Goal: Complete application form: Complete application form

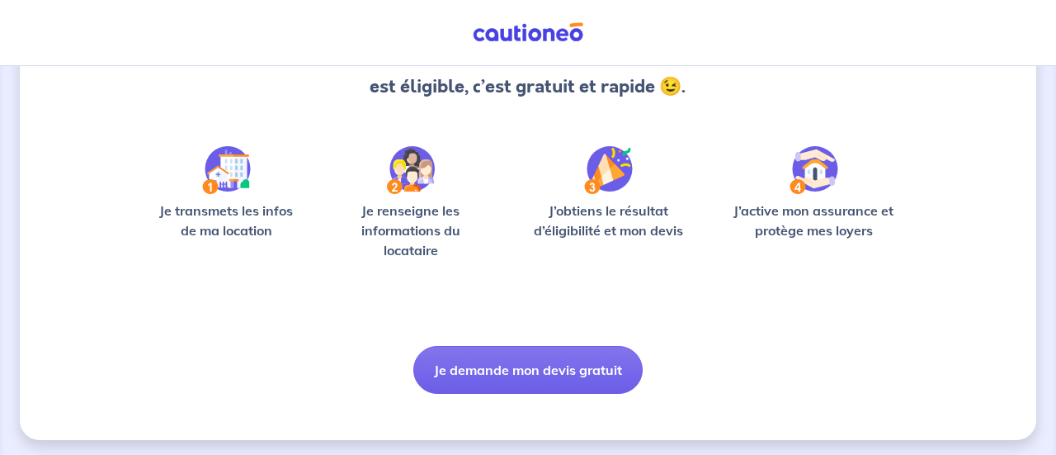
scroll to position [208, 0]
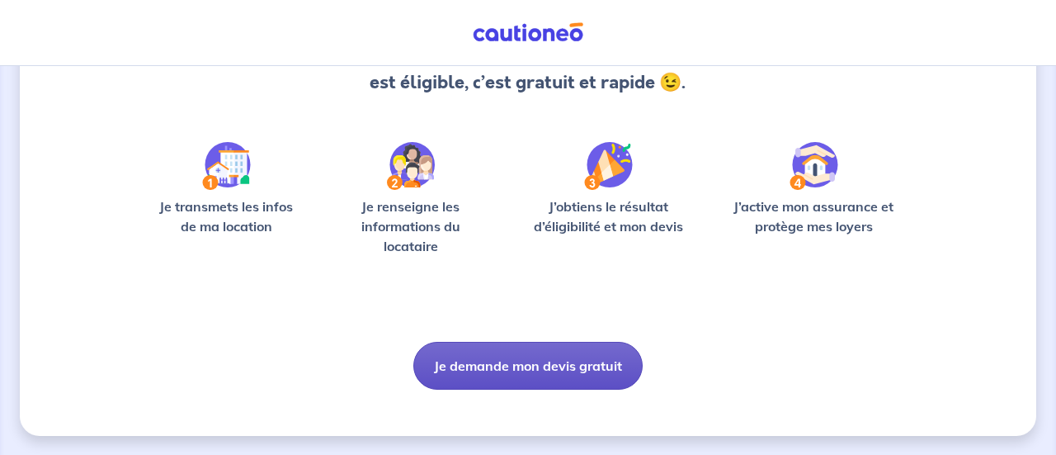
click at [489, 362] on button "Je demande mon devis gratuit" at bounding box center [527, 366] width 229 height 48
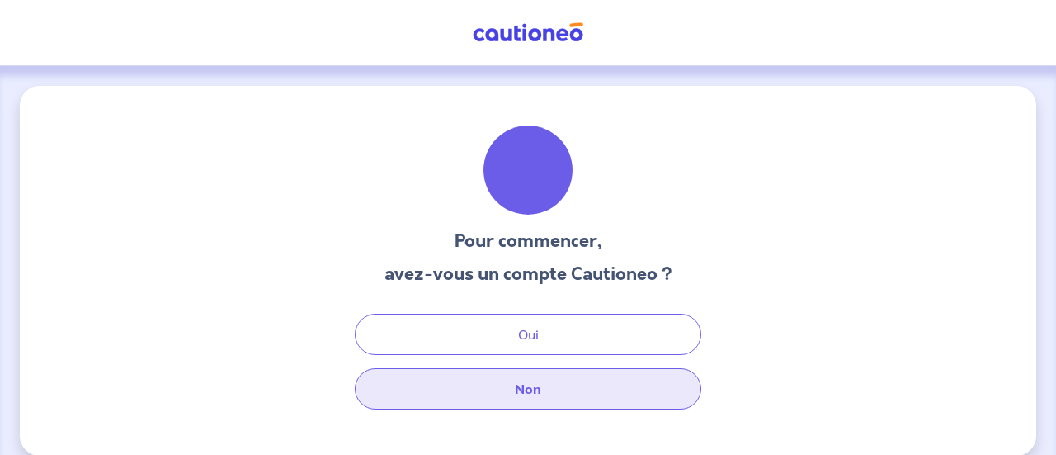
click at [479, 381] on button "Non" at bounding box center [528, 388] width 347 height 41
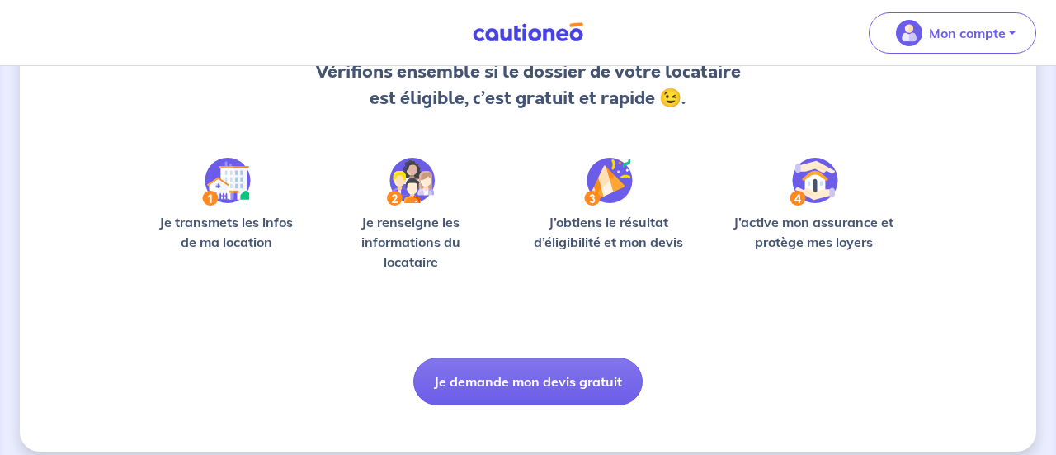
scroll to position [193, 0]
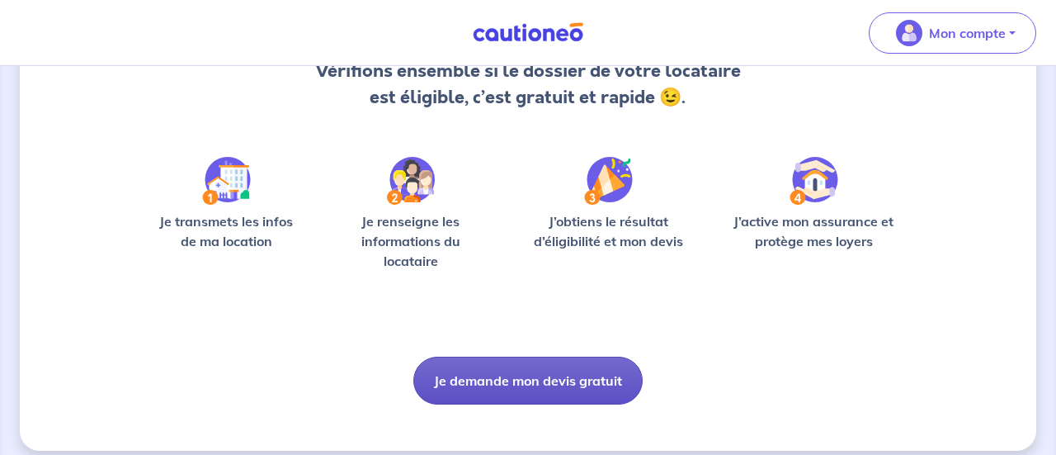
click at [499, 372] on button "Je demande mon devis gratuit" at bounding box center [527, 381] width 229 height 48
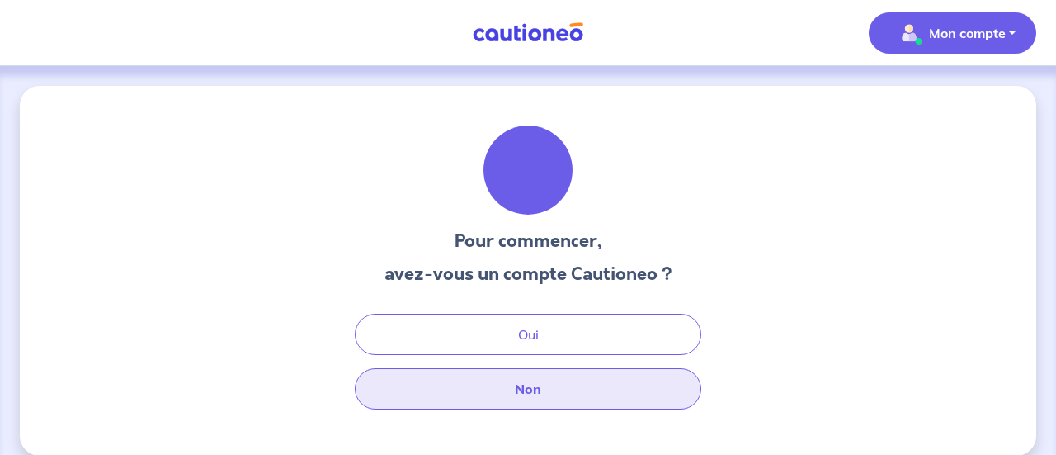
click at [489, 384] on button "Non" at bounding box center [528, 388] width 347 height 41
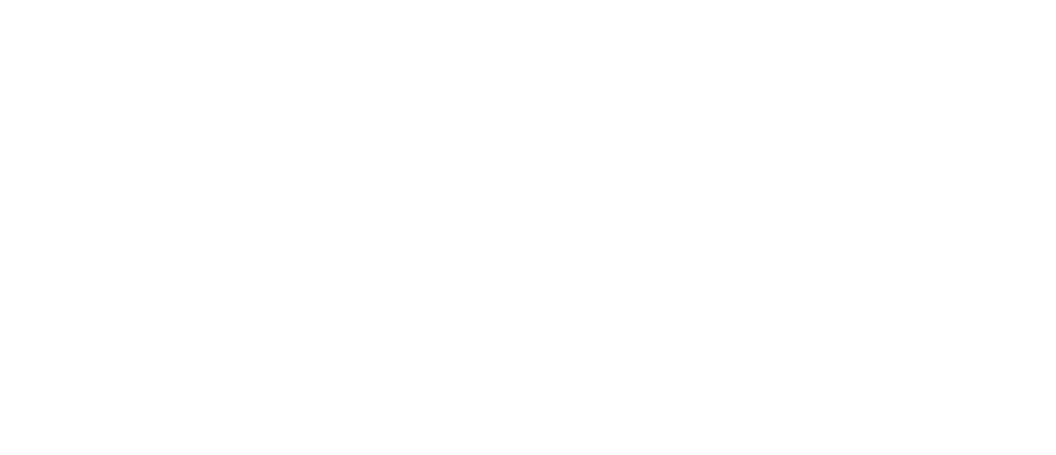
select select "FR"
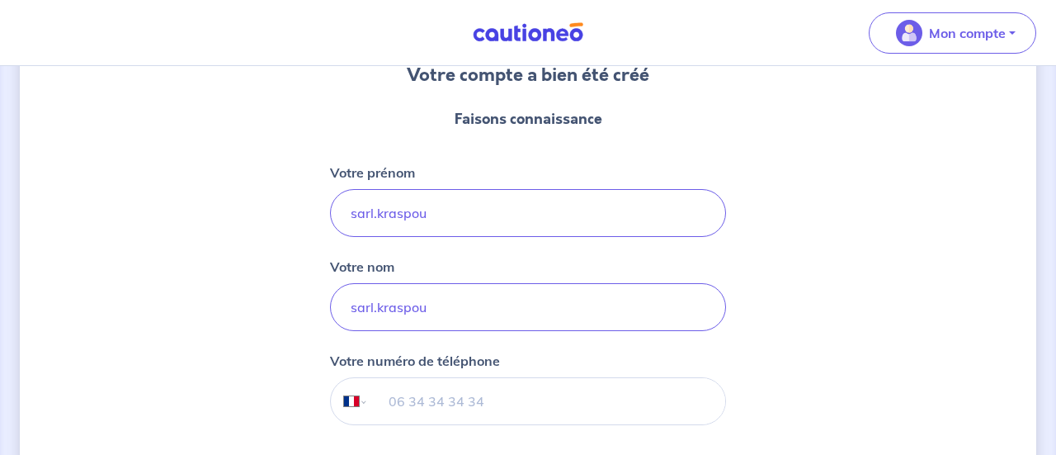
scroll to position [170, 0]
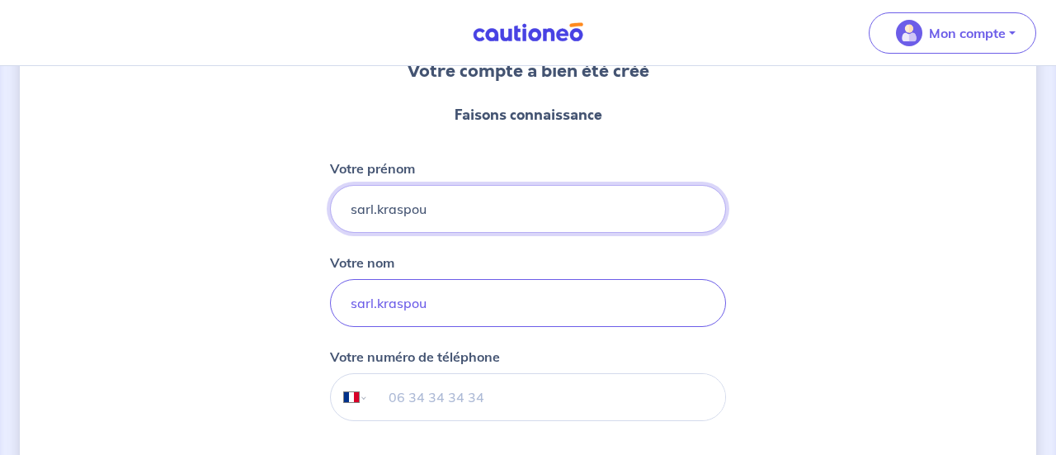
click at [474, 212] on input "sarl.kraspou" at bounding box center [528, 209] width 396 height 48
type input "[PERSON_NAME]"
type input "Temam"
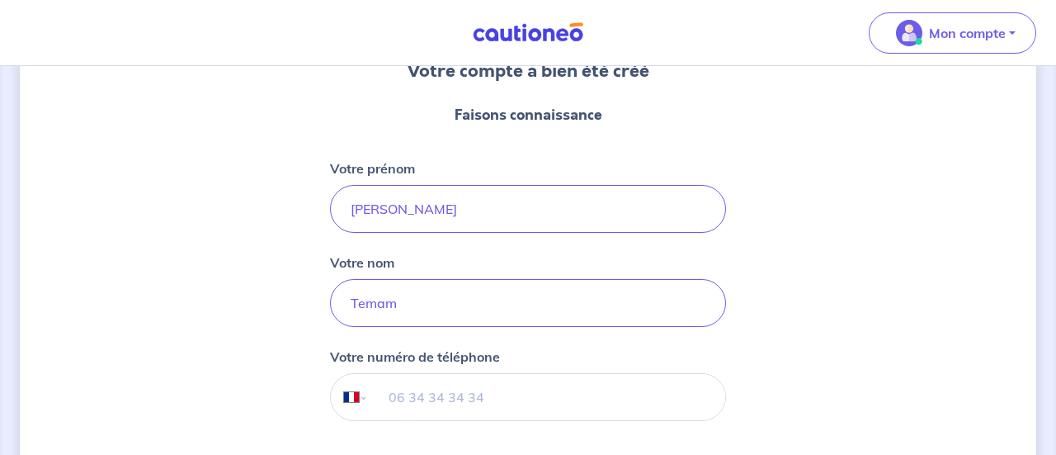
click at [255, 208] on div "Votre compte a bien été créé Faisons connaissance Votre prénom Olivier Votre no…" at bounding box center [528, 252] width 1017 height 672
click at [416, 390] on input "tel" at bounding box center [547, 397] width 357 height 46
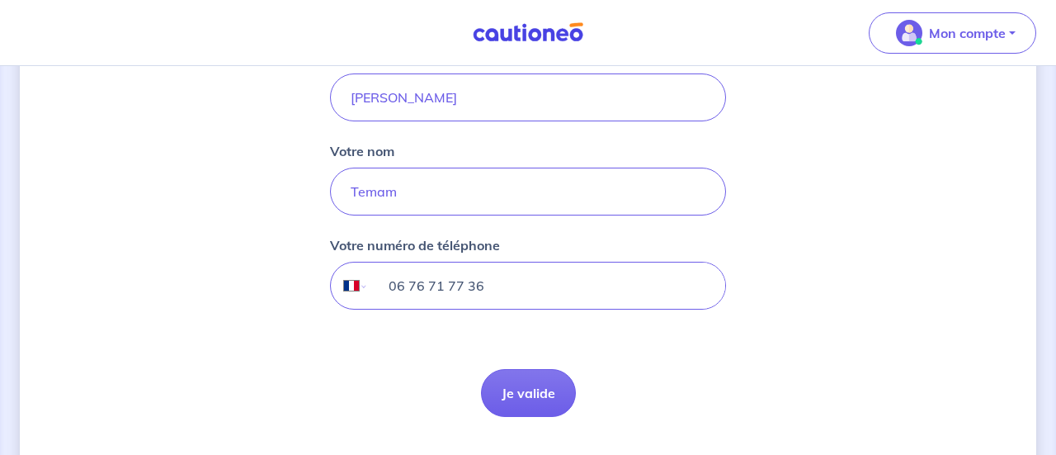
scroll to position [290, 0]
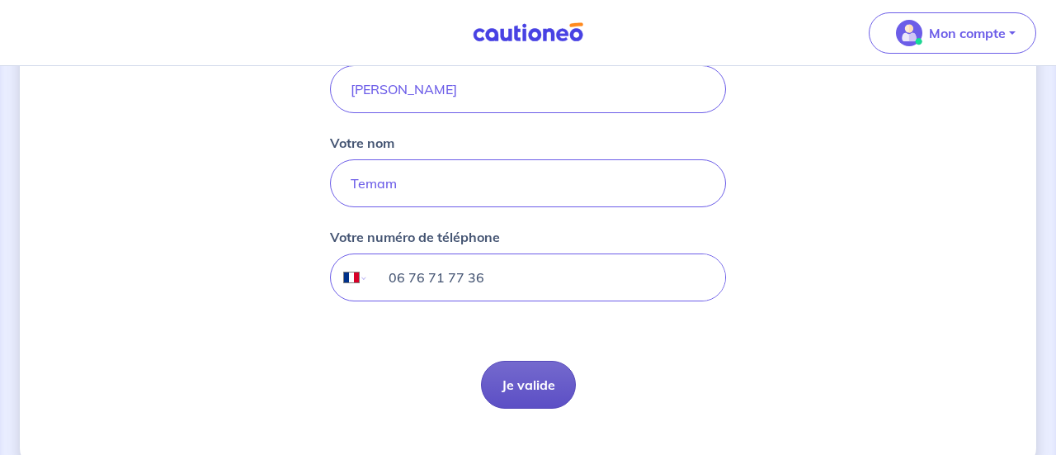
type input "06 76 71 77 36"
click at [517, 374] on button "Je valide" at bounding box center [528, 385] width 95 height 48
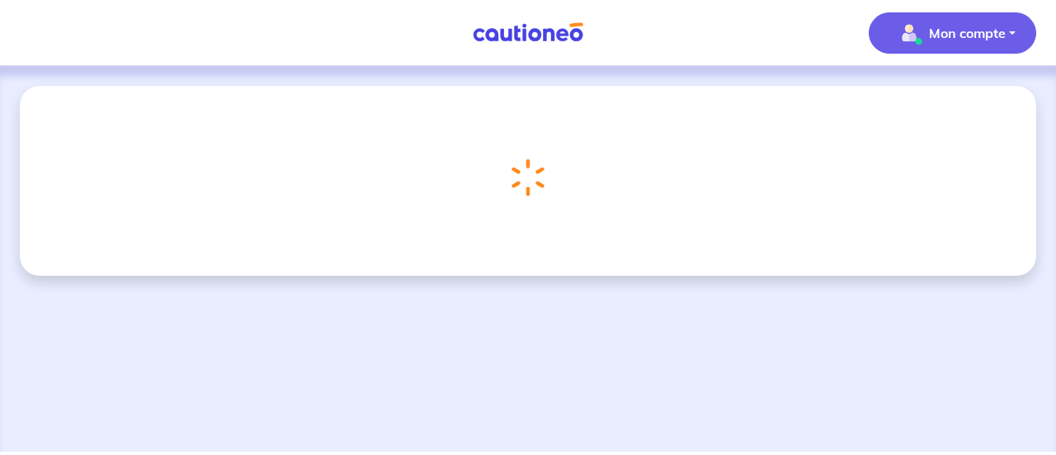
click at [961, 40] on p "Mon compte" at bounding box center [967, 33] width 77 height 20
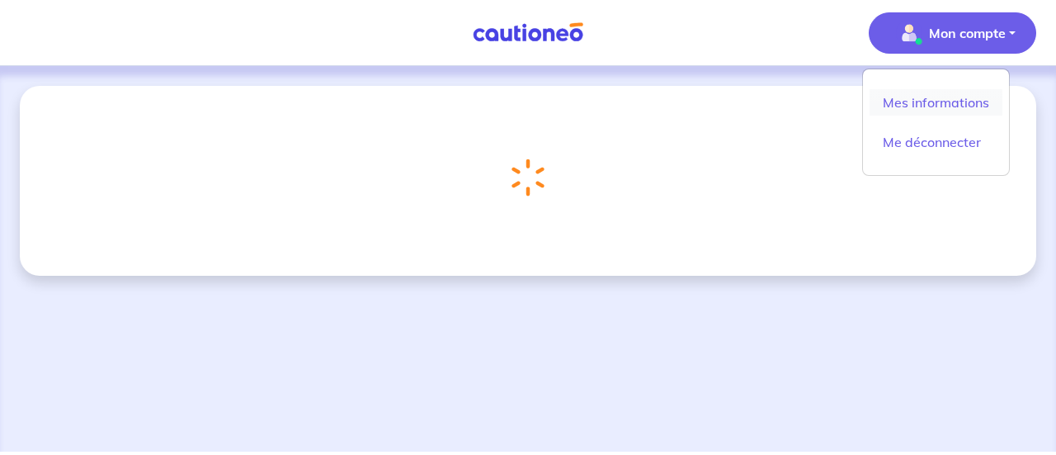
click at [935, 109] on link "Mes informations" at bounding box center [936, 102] width 133 height 26
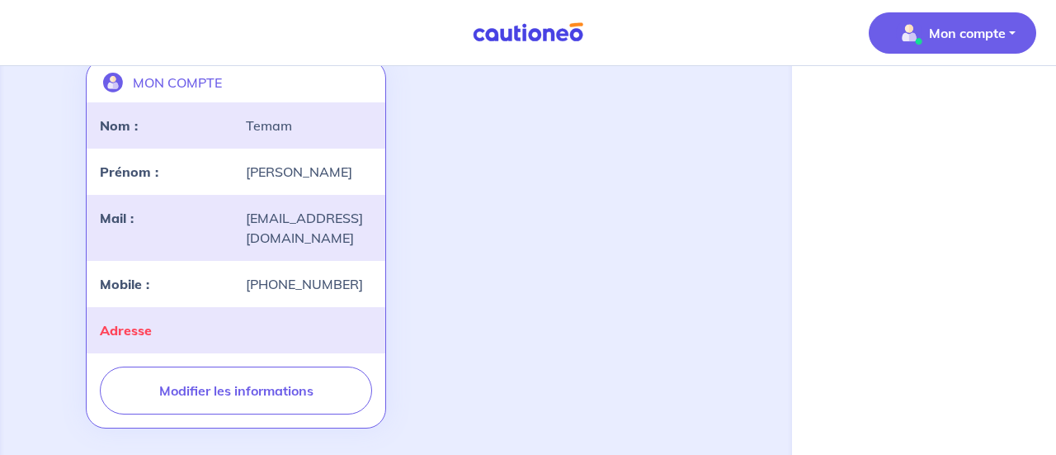
scroll to position [137, 0]
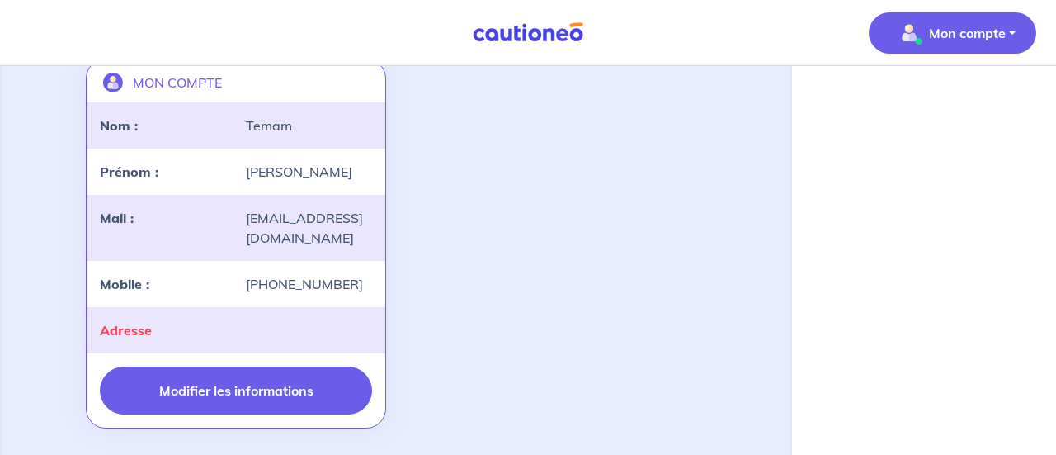
click at [263, 376] on button "Modifier les informations" at bounding box center [236, 390] width 272 height 48
select select "FR"
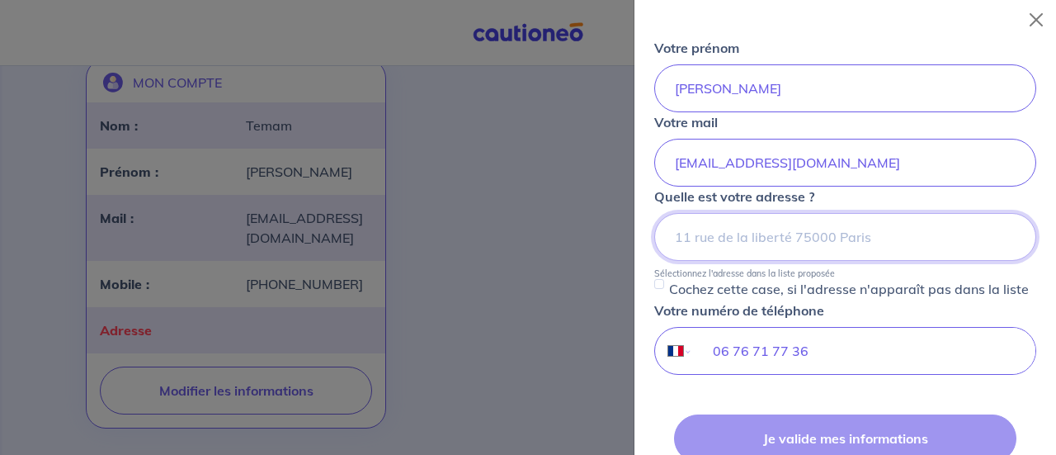
scroll to position [193, 0]
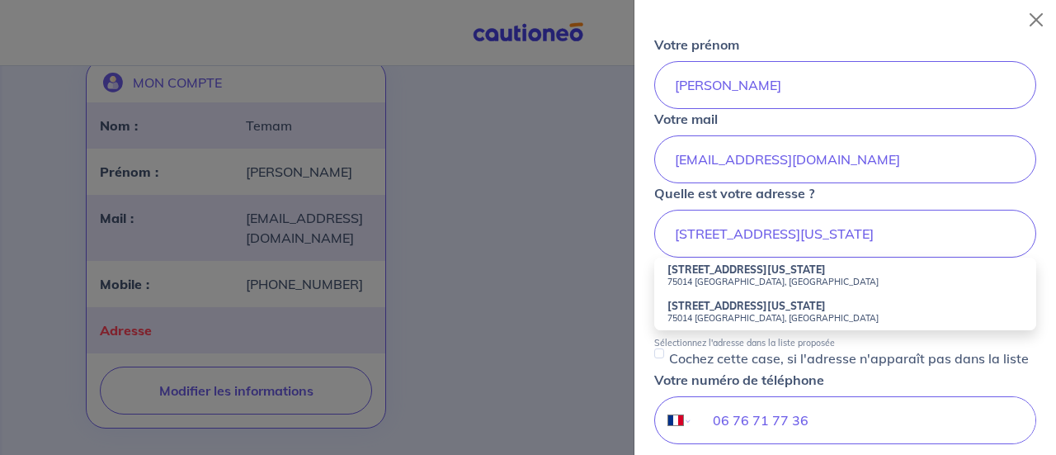
click at [723, 276] on small "75014 Paris, France" at bounding box center [846, 282] width 356 height 12
type input "149 Avenue du Maine, 75014 Paris, France"
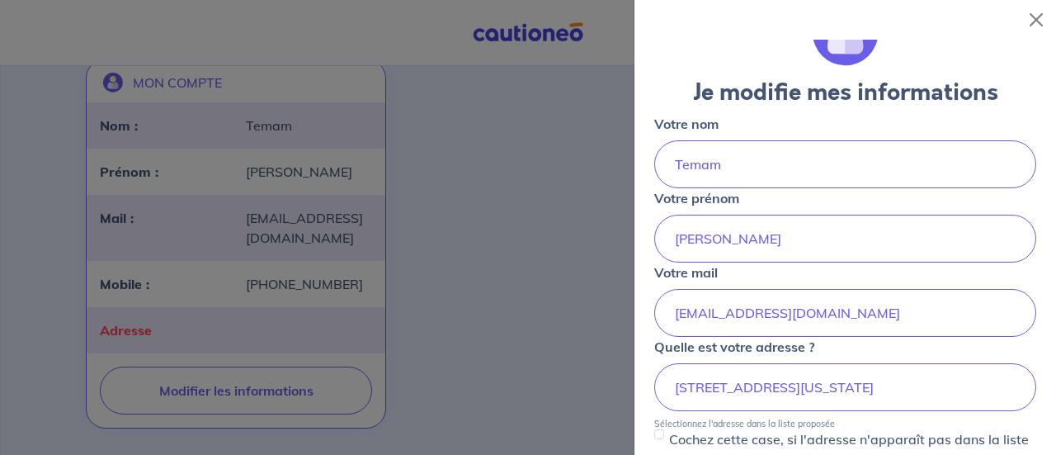
scroll to position [35, 0]
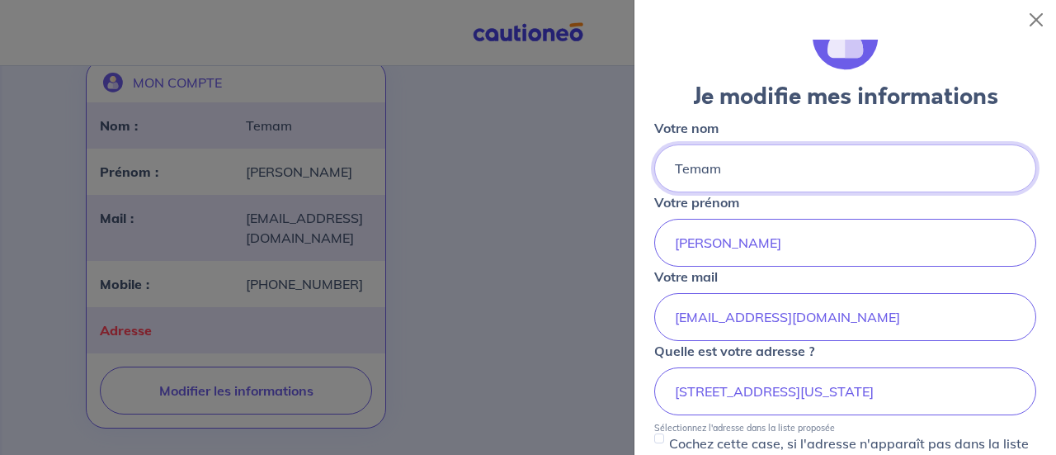
click at [764, 176] on input "Temam" at bounding box center [845, 168] width 382 height 48
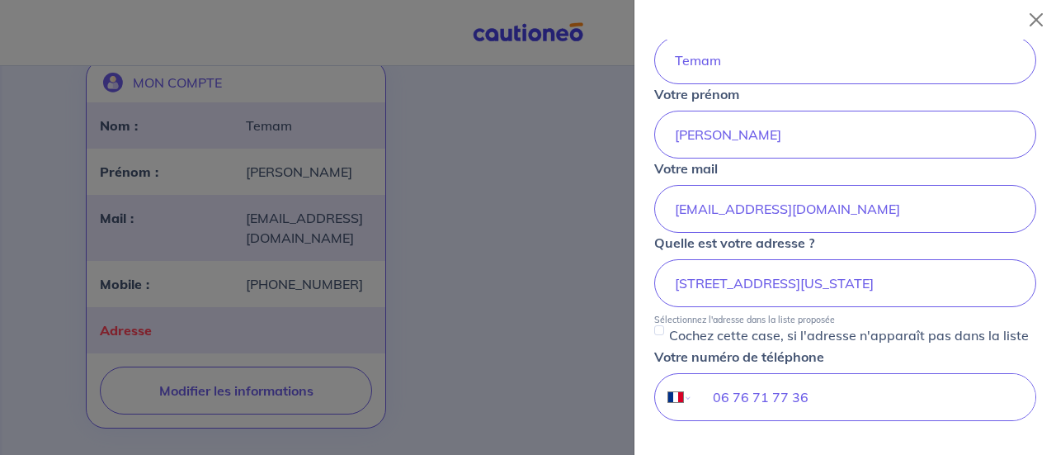
scroll to position [0, 0]
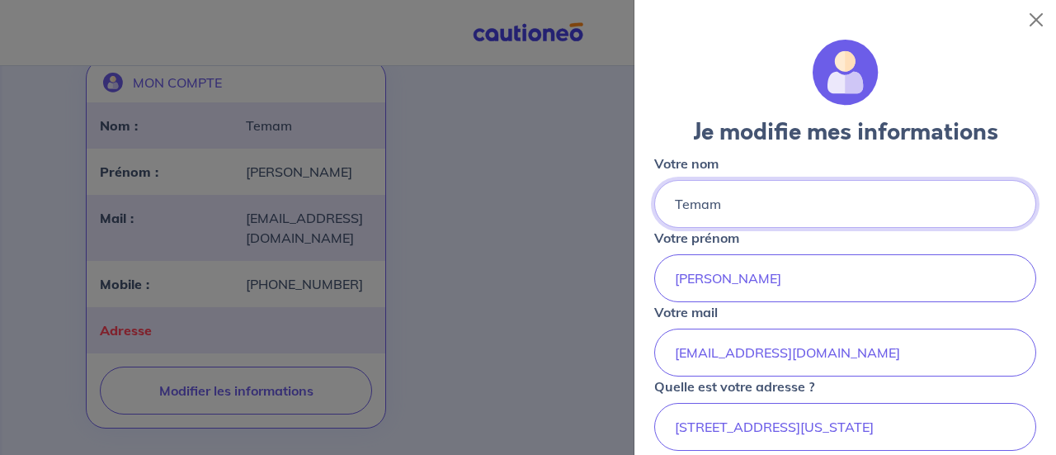
click at [729, 204] on input "Temam" at bounding box center [845, 204] width 382 height 48
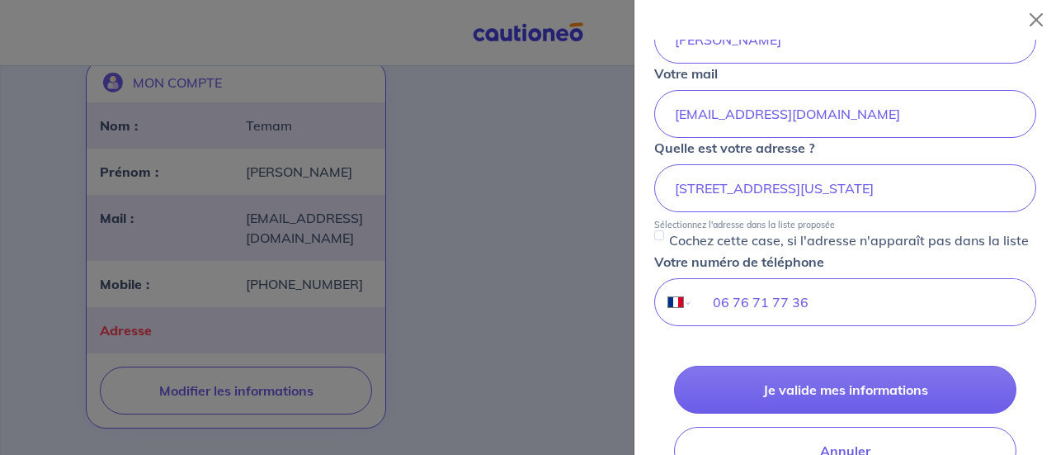
scroll to position [243, 0]
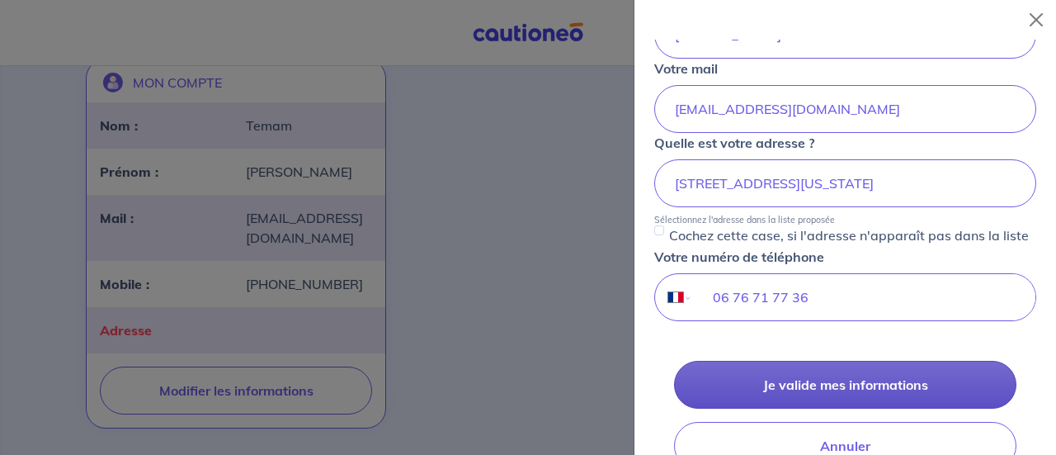
type input "Temam - SARL KRASPOU"
click at [780, 380] on button "Je valide mes informations" at bounding box center [845, 385] width 343 height 48
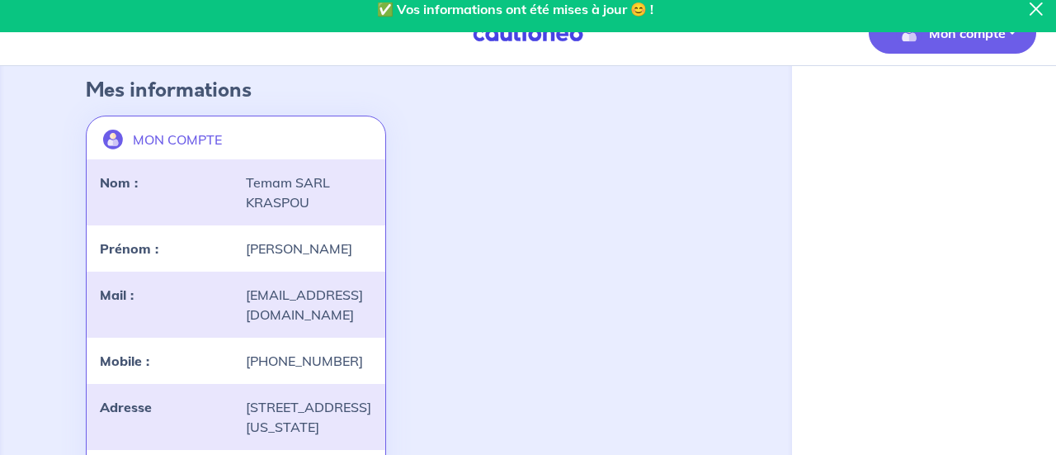
scroll to position [83, 0]
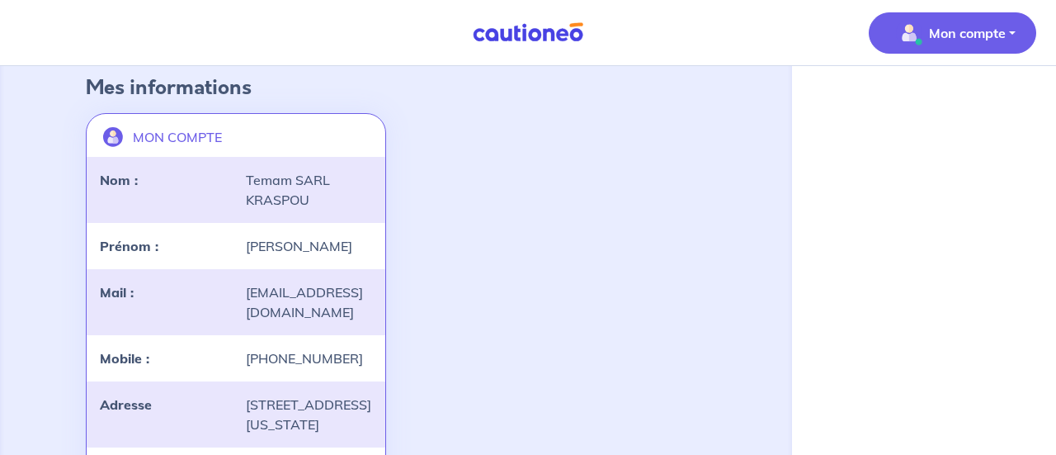
click at [926, 46] on button "Mon compte" at bounding box center [953, 32] width 168 height 41
click at [920, 97] on link "Mes informations" at bounding box center [936, 102] width 133 height 26
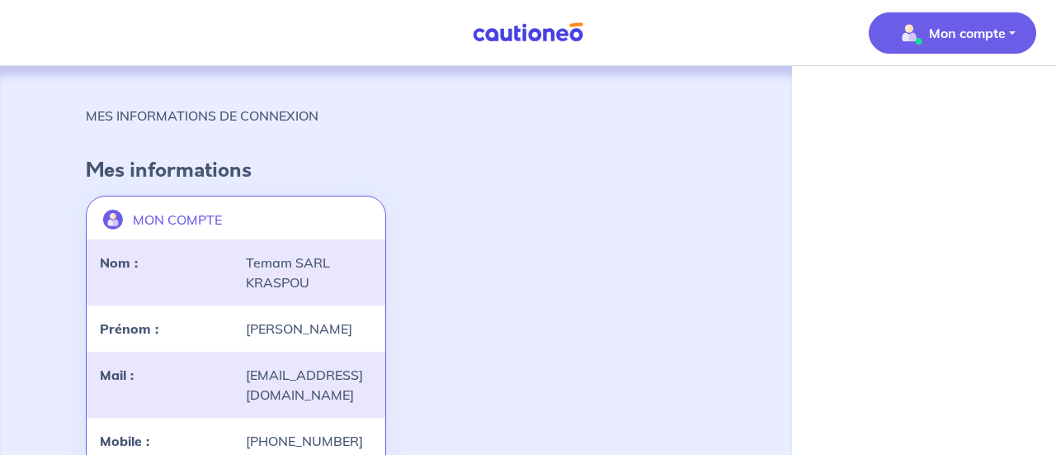
click at [536, 36] on img at bounding box center [528, 32] width 124 height 21
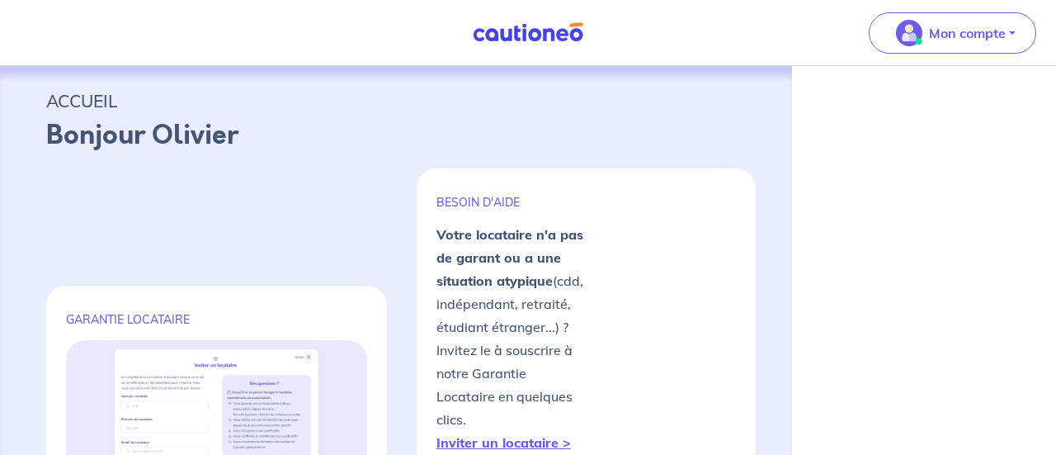
select select "FR"
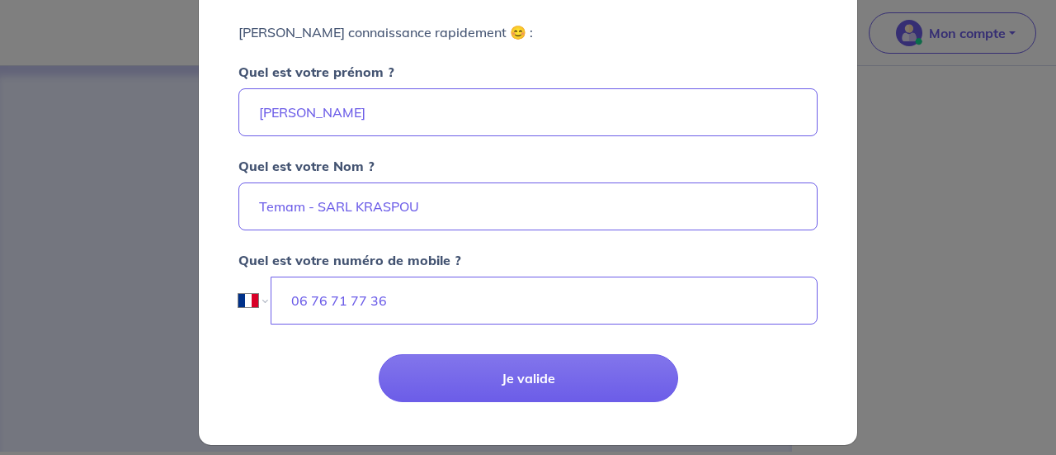
scroll to position [142, 0]
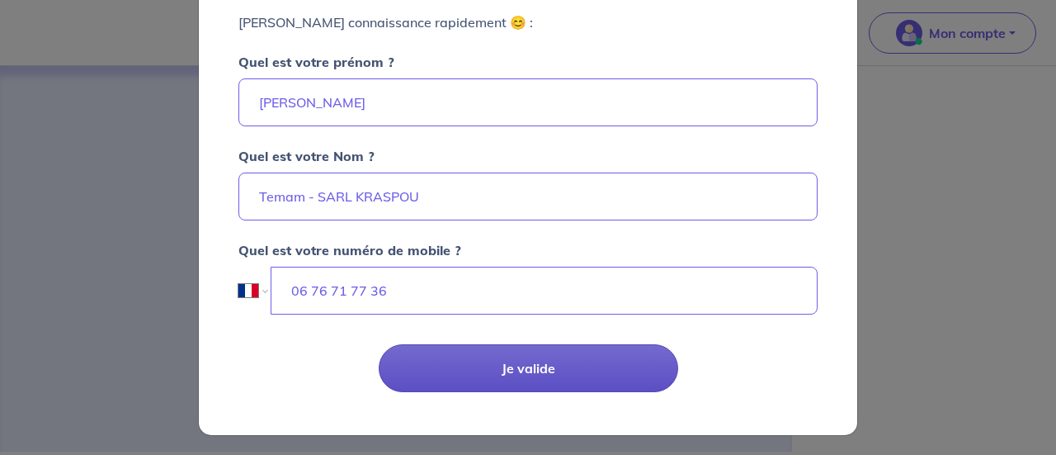
click at [479, 371] on button "Je valide" at bounding box center [529, 368] width 300 height 48
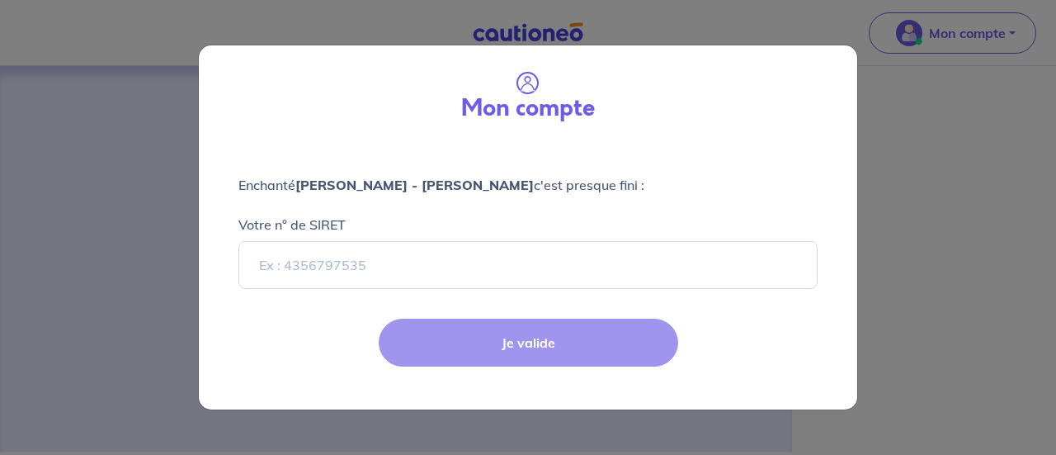
select select "FR"
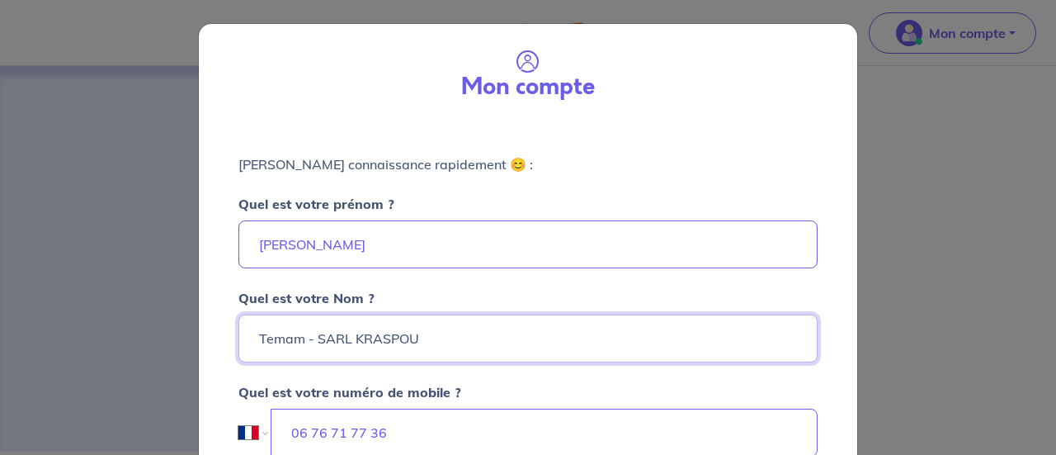
click at [451, 338] on input "Temam - SARL KRASPOU" at bounding box center [528, 338] width 579 height 48
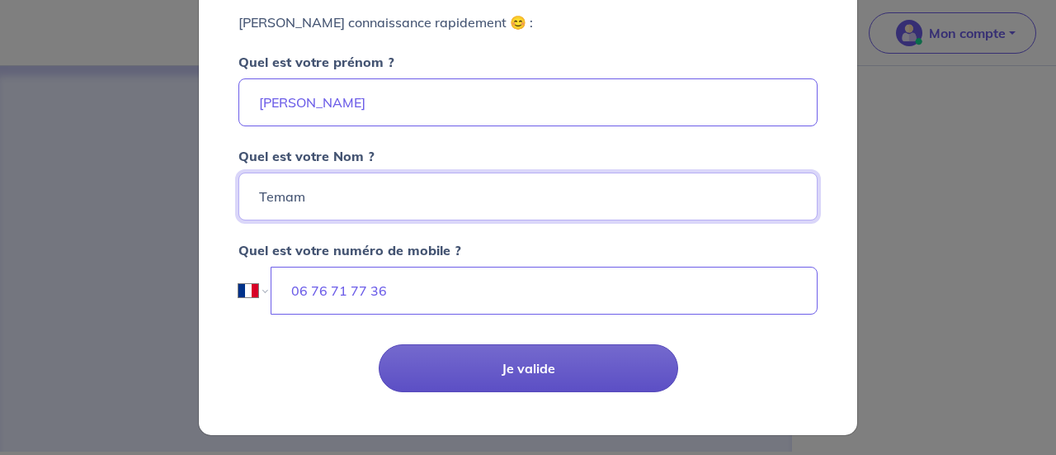
type input "Temam"
click at [513, 365] on button "Je valide" at bounding box center [529, 368] width 300 height 48
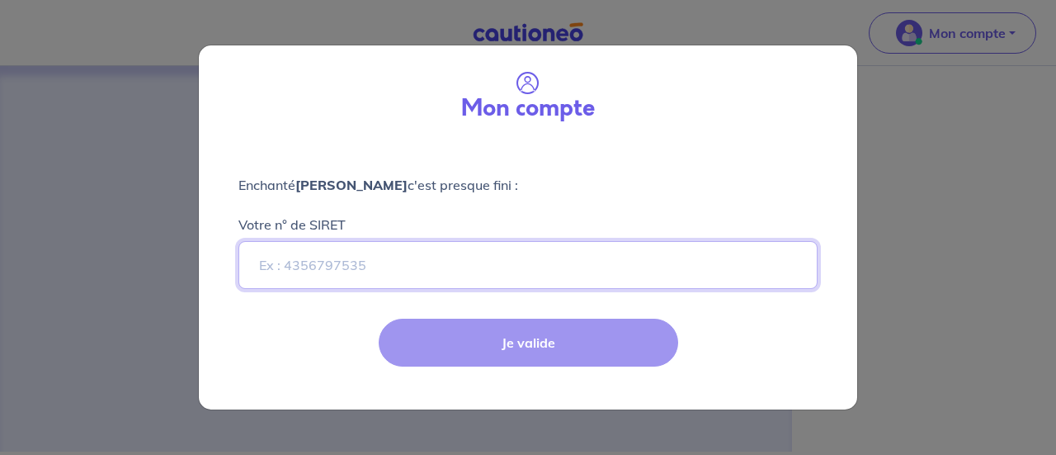
click at [395, 273] on input "Votre n° de SIRET" at bounding box center [528, 265] width 579 height 48
paste input "93404242500017"
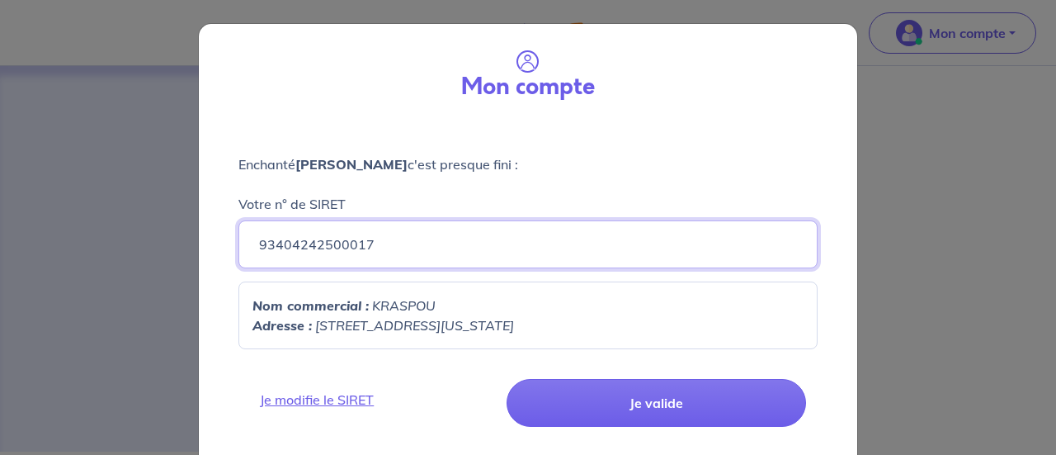
scroll to position [35, 0]
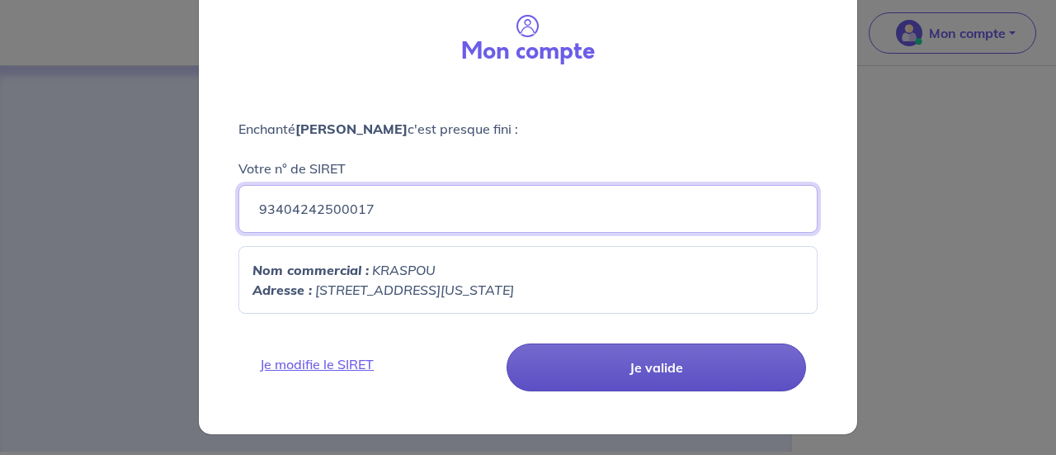
type input "93404242500017"
click at [591, 352] on button "Je valide" at bounding box center [657, 367] width 300 height 48
click at [664, 376] on button "Je valide" at bounding box center [657, 367] width 300 height 48
click at [653, 352] on button "Je valide" at bounding box center [657, 367] width 300 height 48
click at [652, 361] on button "Je valide" at bounding box center [657, 367] width 300 height 48
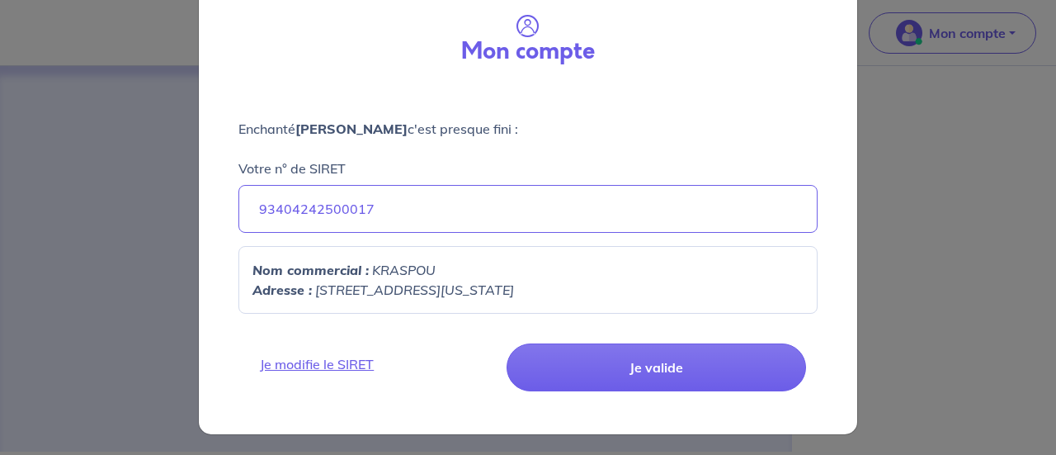
click at [478, 287] on em "[STREET_ADDRESS][US_STATE]" at bounding box center [414, 289] width 199 height 17
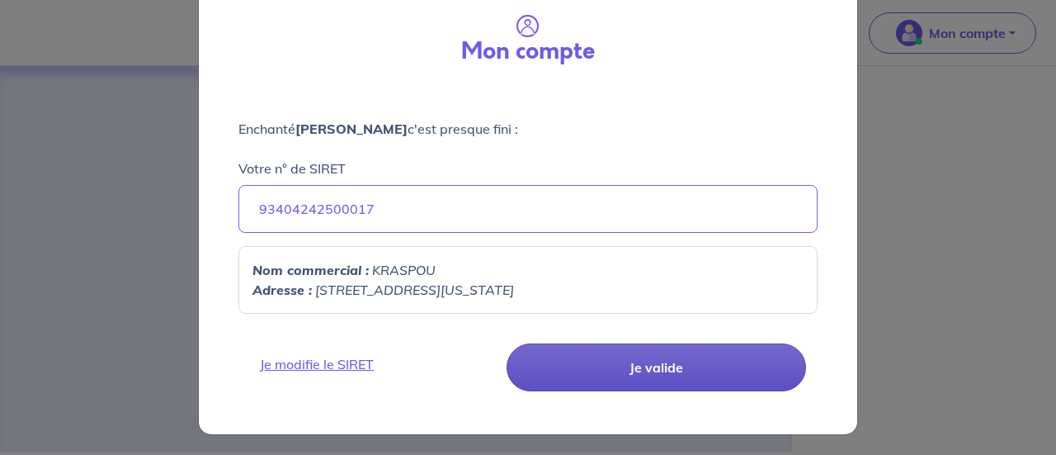
click at [595, 361] on button "Je valide" at bounding box center [657, 367] width 300 height 48
click at [647, 372] on button "Je valide" at bounding box center [657, 367] width 300 height 48
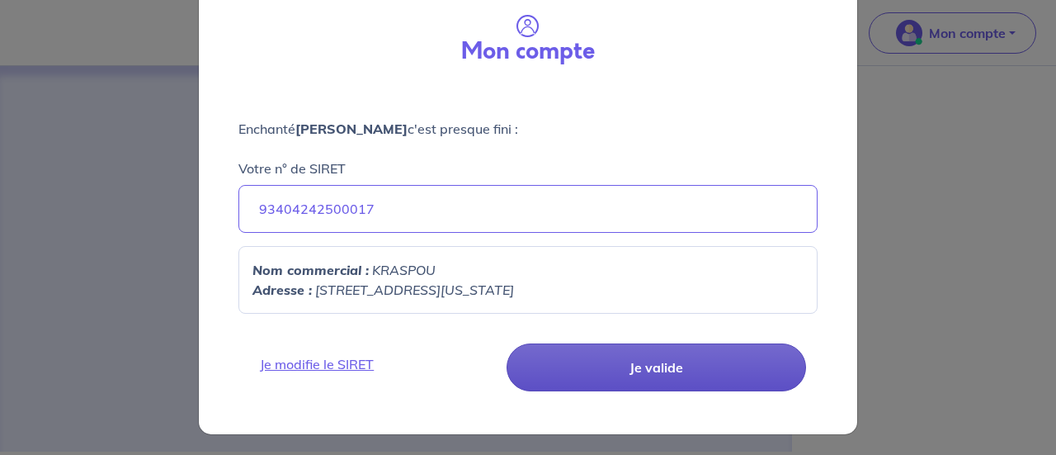
click at [647, 372] on button "Je valide" at bounding box center [657, 367] width 300 height 48
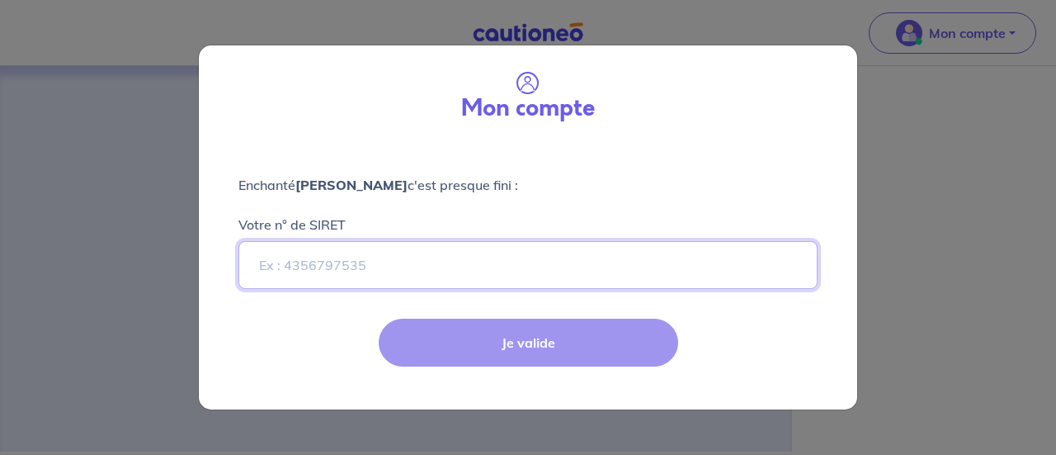
click at [484, 258] on input "Votre n° de SIRET" at bounding box center [528, 265] width 579 height 48
paste input "93404242500017"
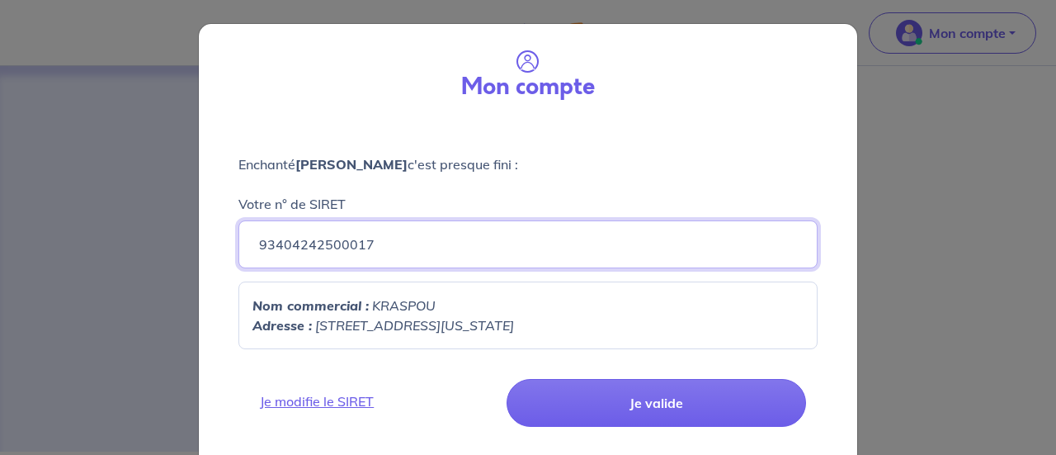
type input "93404242500017"
click at [534, 327] on p "Adresse : 149 AVENUE DU MAINE, 75014" at bounding box center [528, 325] width 551 height 20
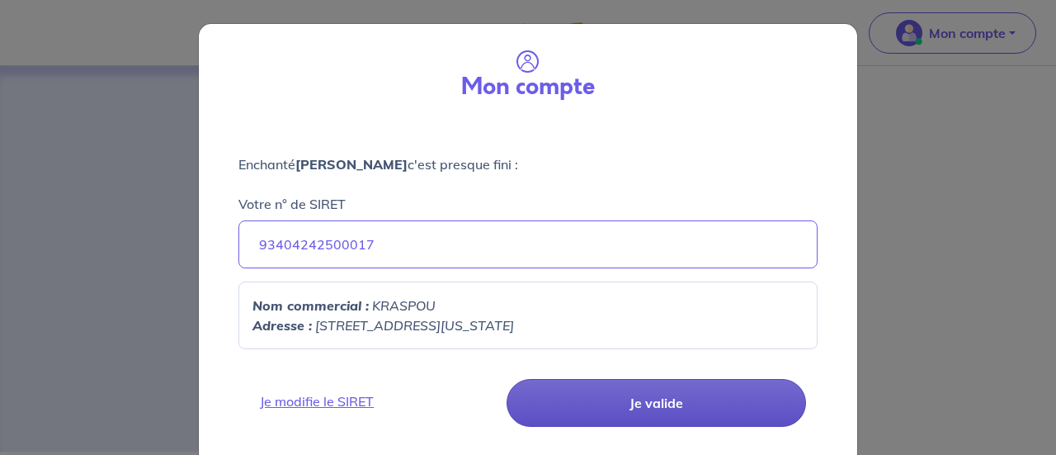
click at [618, 399] on button "Je valide" at bounding box center [657, 403] width 300 height 48
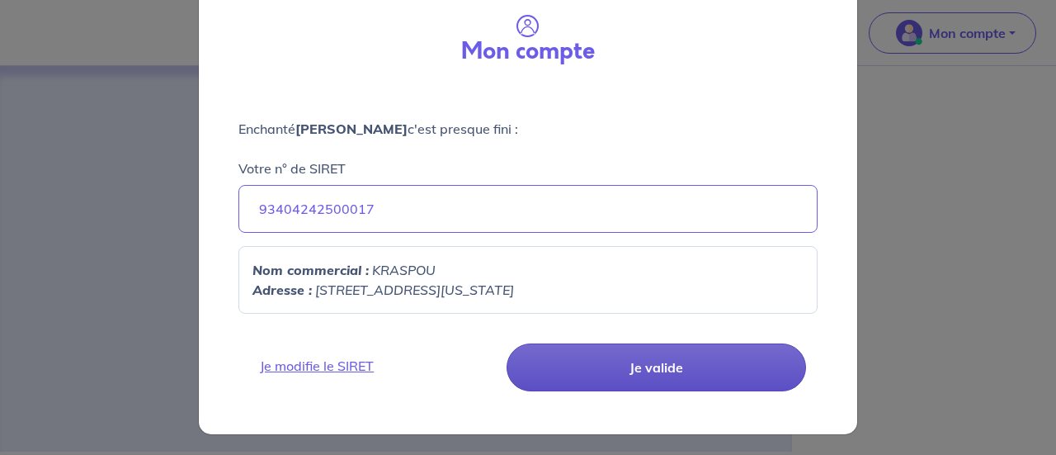
click at [711, 362] on button "Je valide" at bounding box center [657, 367] width 300 height 48
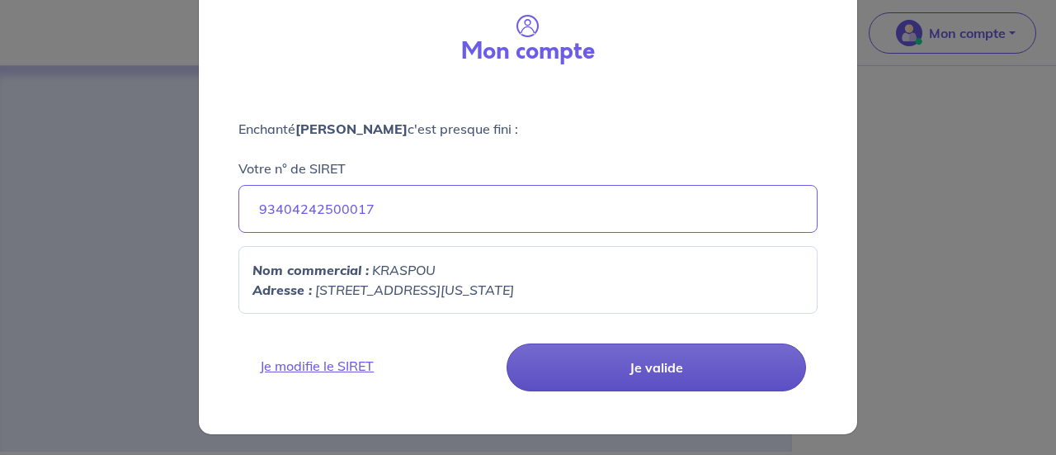
click at [711, 362] on button "Je valide" at bounding box center [657, 367] width 300 height 48
click at [657, 366] on button "Je valide" at bounding box center [657, 367] width 300 height 48
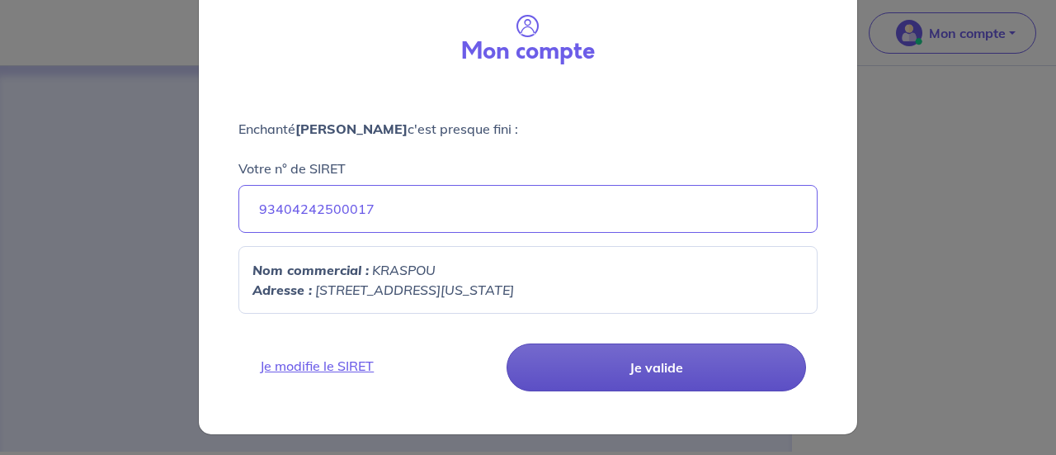
click at [657, 366] on button "Je valide" at bounding box center [657, 367] width 300 height 48
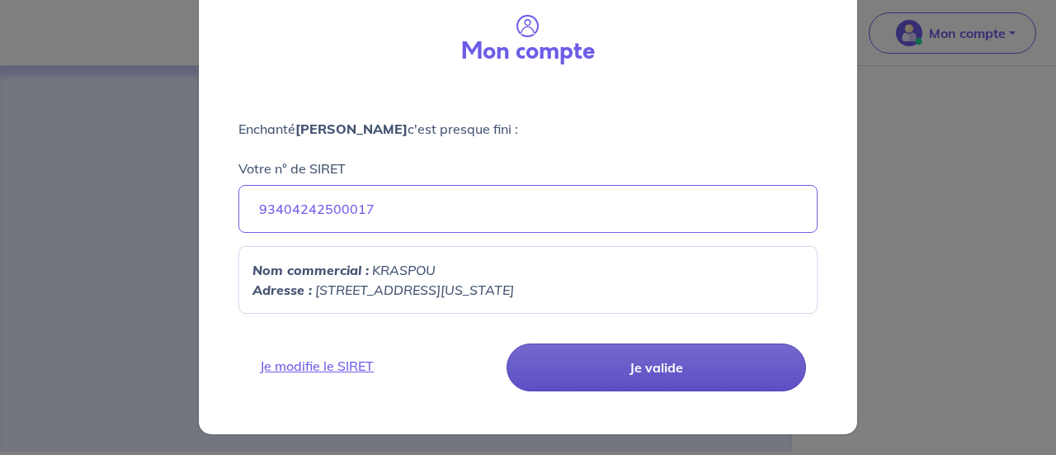
click at [657, 366] on button "Je valide" at bounding box center [657, 367] width 300 height 48
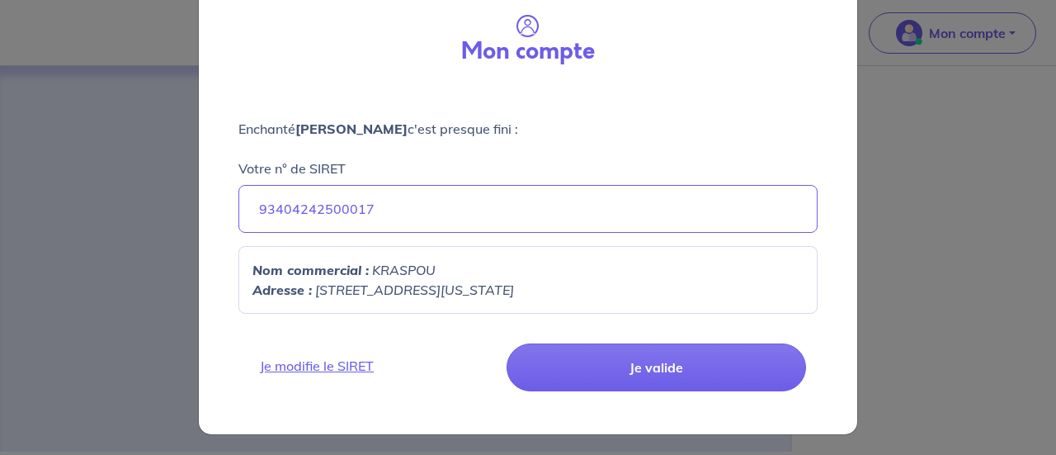
click at [453, 281] on em "149 AVENUE DU MAINE, 75014" at bounding box center [414, 289] width 199 height 17
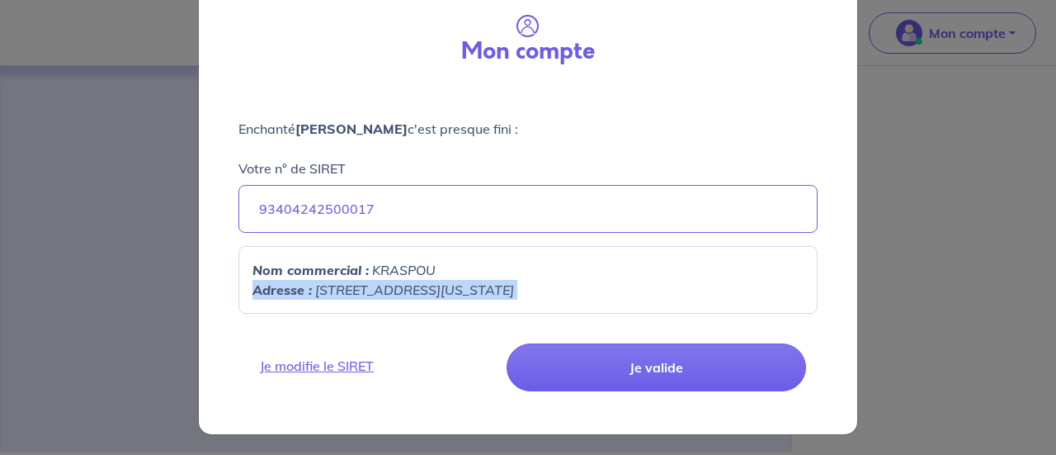
click at [453, 281] on em "149 AVENUE DU MAINE, 75014" at bounding box center [414, 289] width 199 height 17
click at [412, 306] on div "Nom commercial : KRASPOU Adresse : 149 AVENUE DU MAINE, 75014" at bounding box center [528, 280] width 579 height 68
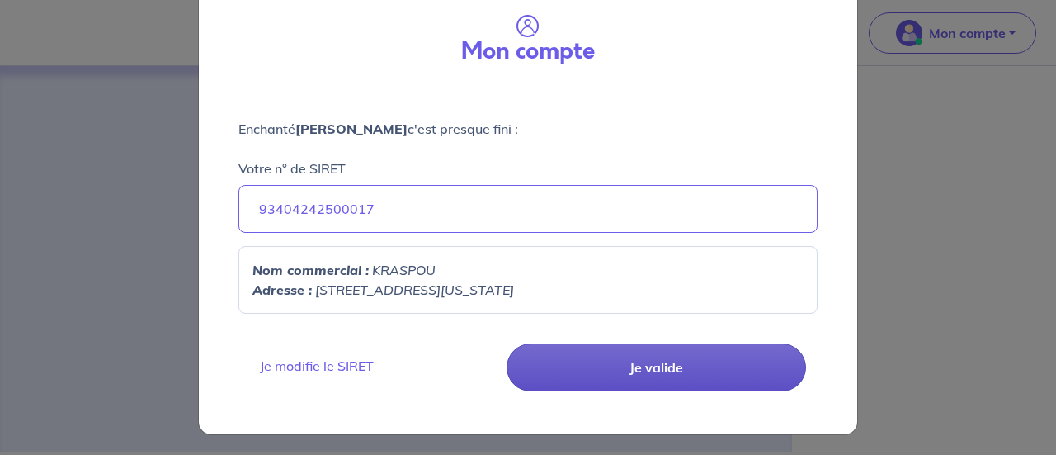
click at [640, 370] on button "Je valide" at bounding box center [657, 367] width 300 height 48
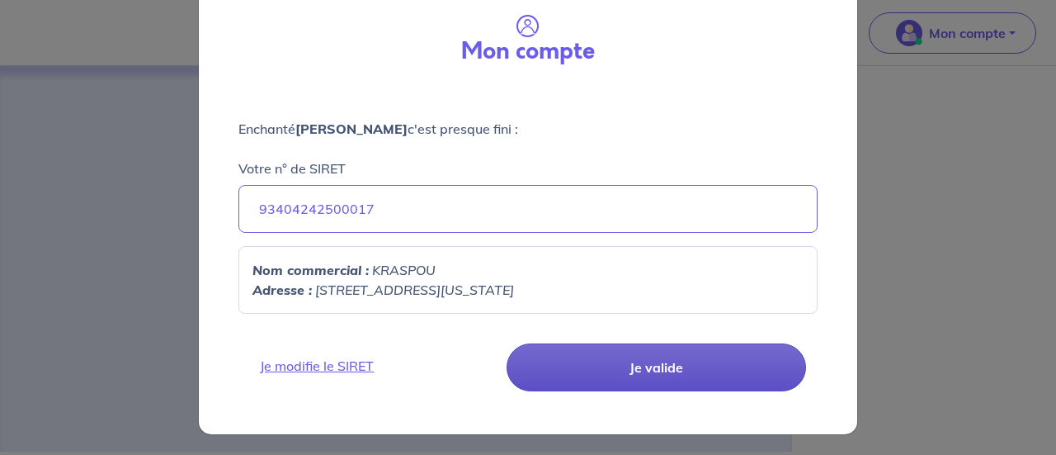
click at [640, 370] on button "Je valide" at bounding box center [657, 367] width 300 height 48
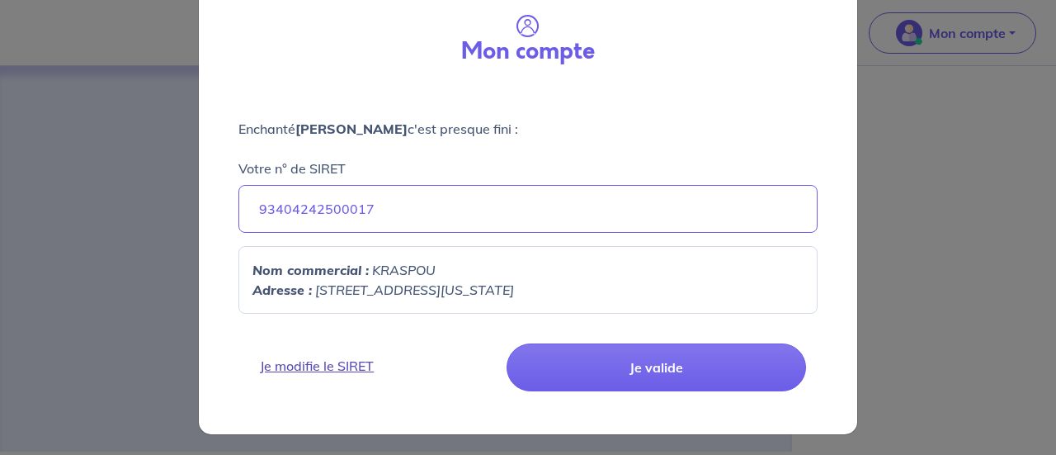
click at [311, 358] on link "Je modifie le SIRET" at bounding box center [375, 366] width 250 height 20
click at [336, 364] on link "Je modifie le SIRET" at bounding box center [375, 366] width 250 height 20
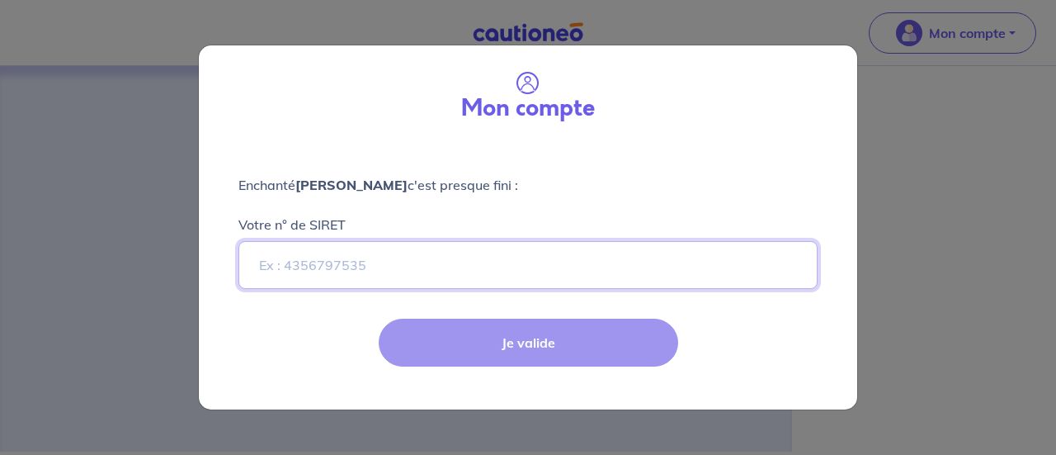
click at [440, 275] on input "Votre n° de SIRET" at bounding box center [528, 265] width 579 height 48
paste input "93404242500017"
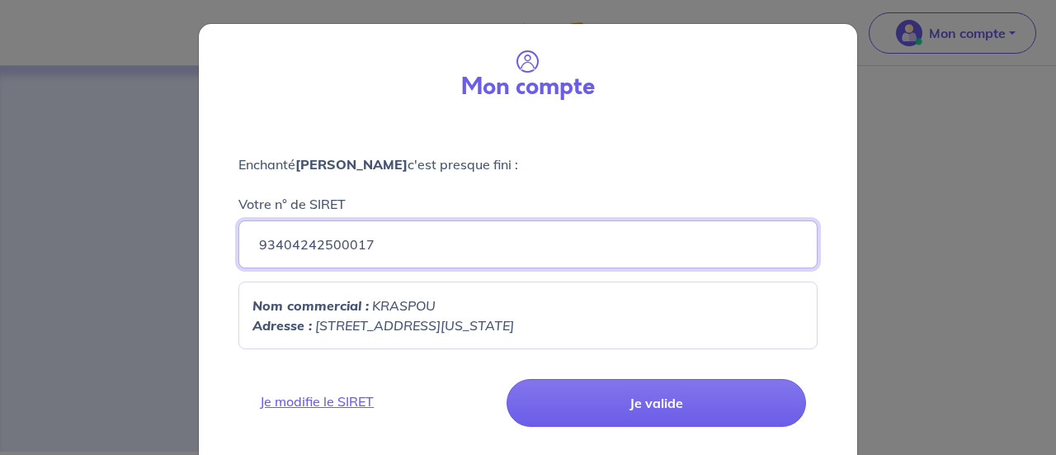
type input "93404242500017"
click at [607, 319] on p "Adresse : [STREET_ADDRESS][US_STATE]" at bounding box center [528, 325] width 551 height 20
click at [612, 319] on p "Adresse : [STREET_ADDRESS][US_STATE]" at bounding box center [528, 325] width 551 height 20
click at [507, 379] on button "Je valide" at bounding box center [657, 403] width 300 height 48
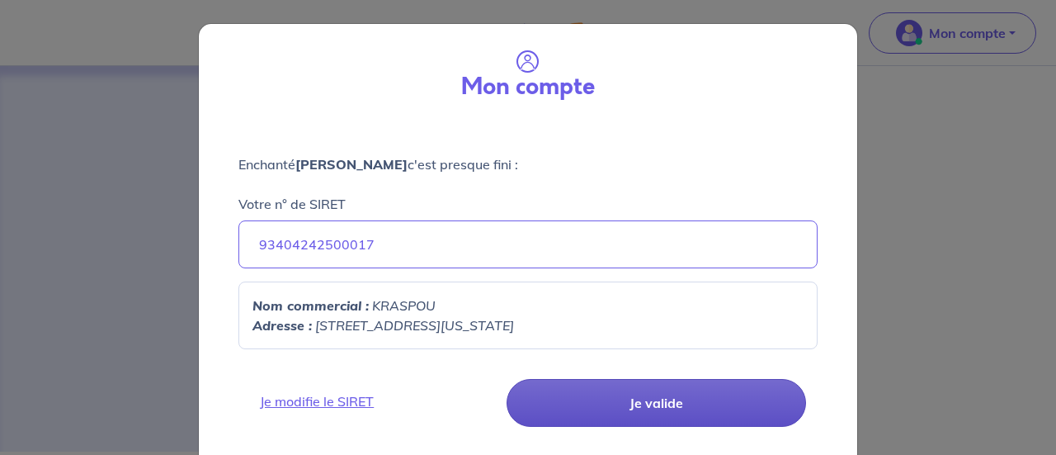
click at [640, 403] on button "Je valide" at bounding box center [657, 403] width 300 height 48
click at [647, 405] on button "Je valide" at bounding box center [657, 403] width 300 height 48
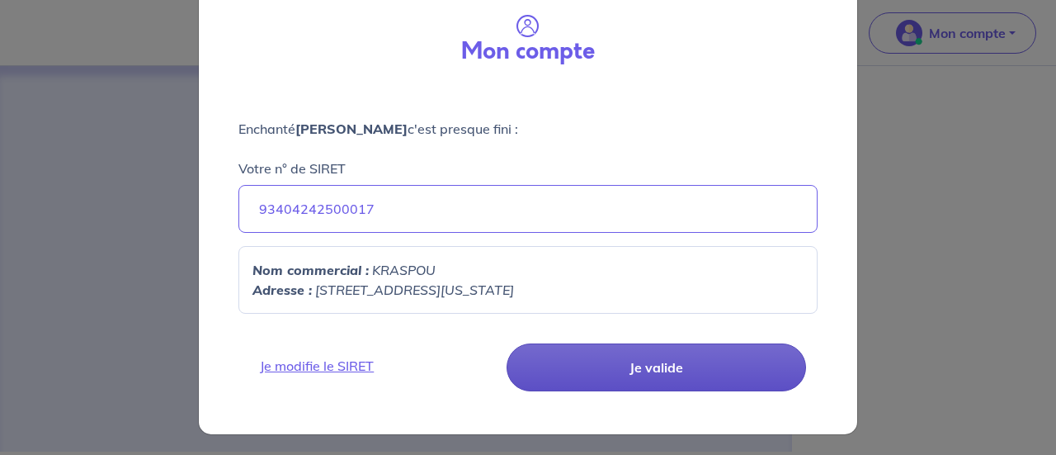
click at [641, 362] on button "Je valide" at bounding box center [657, 367] width 300 height 48
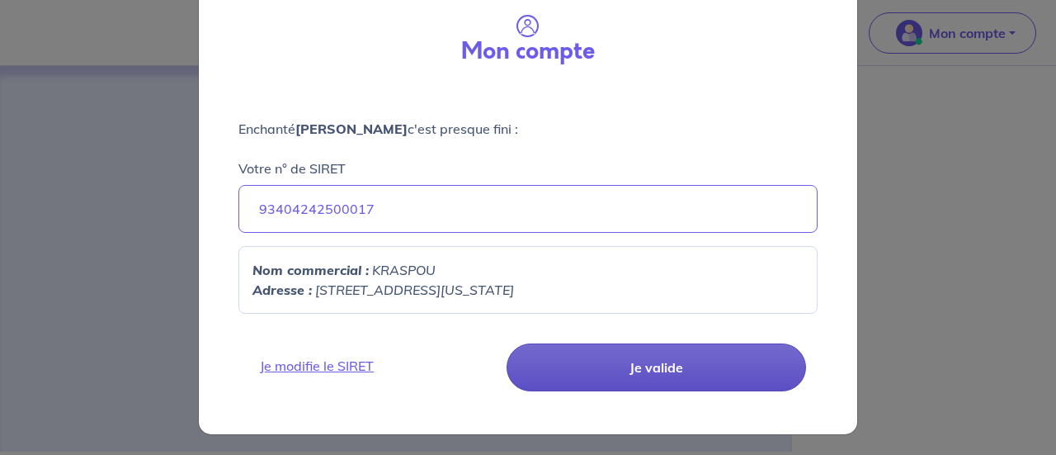
click at [641, 362] on button "Je valide" at bounding box center [657, 367] width 300 height 48
click at [640, 350] on button "Je valide" at bounding box center [657, 367] width 300 height 48
click at [612, 352] on button "Je valide" at bounding box center [657, 367] width 300 height 48
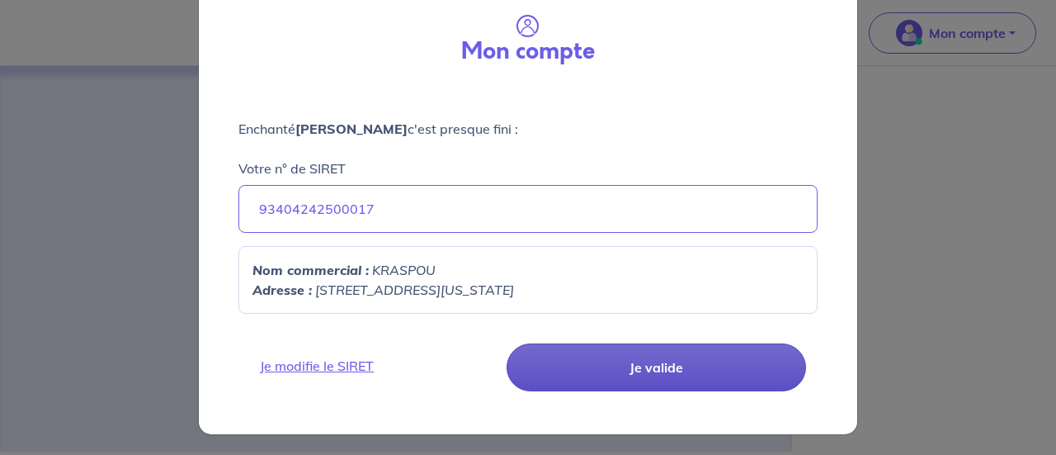
click at [571, 367] on button "Je valide" at bounding box center [657, 367] width 300 height 48
click at [547, 368] on button "Je valide" at bounding box center [657, 367] width 300 height 48
click at [754, 368] on button "Je valide" at bounding box center [657, 367] width 300 height 48
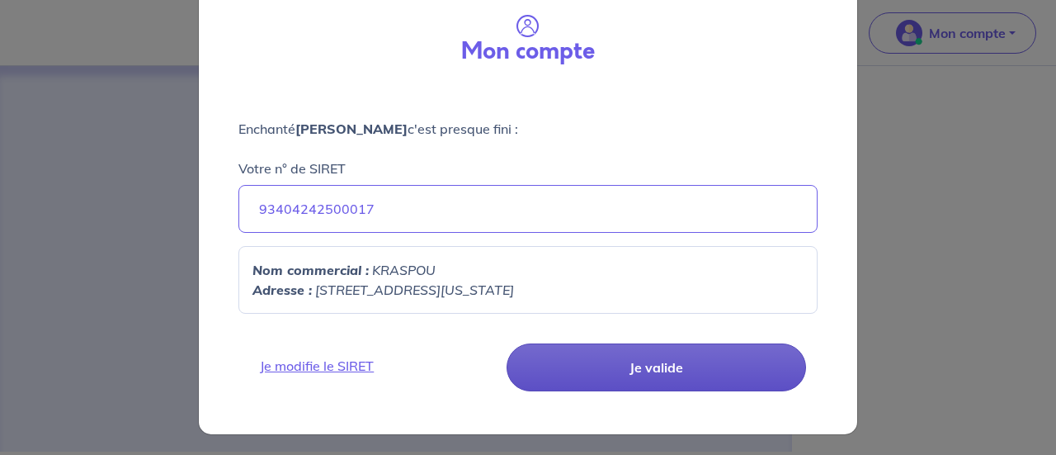
click at [754, 368] on button "Je valide" at bounding box center [657, 367] width 300 height 48
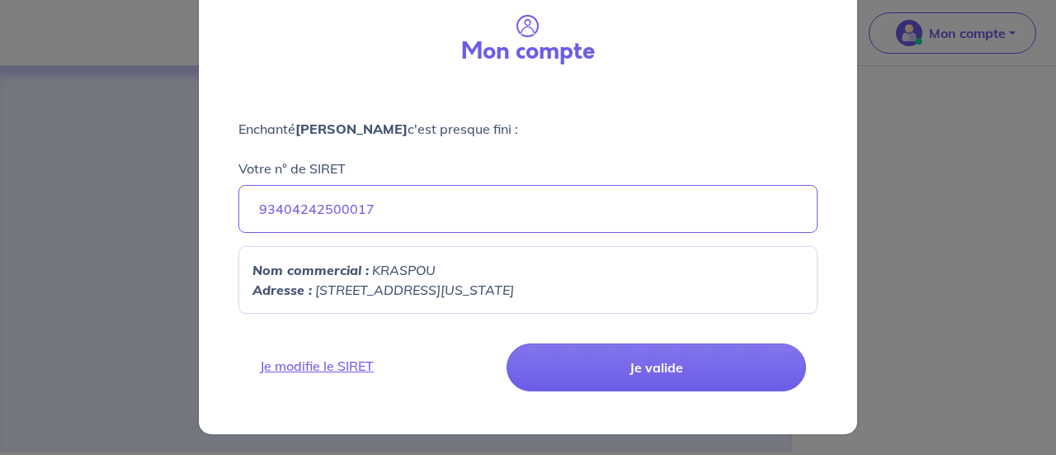
scroll to position [0, 0]
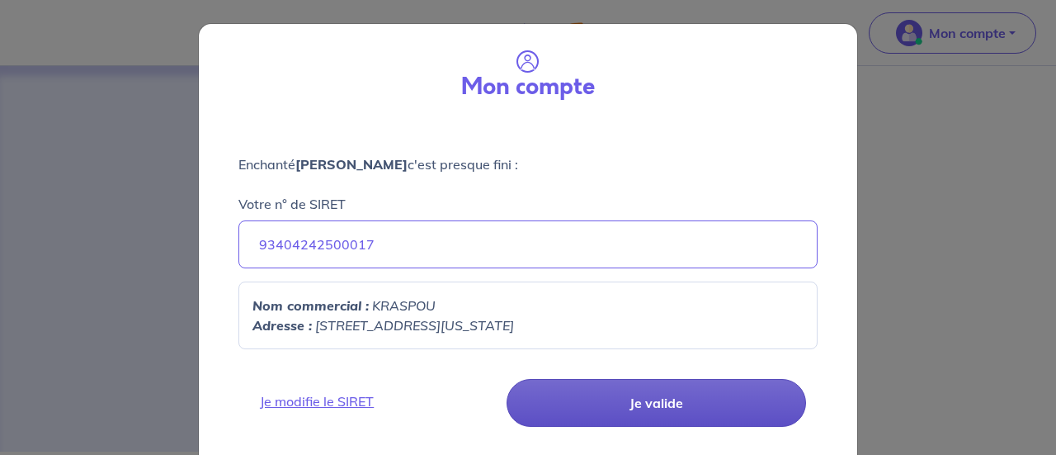
click at [703, 396] on button "Je valide" at bounding box center [657, 403] width 300 height 48
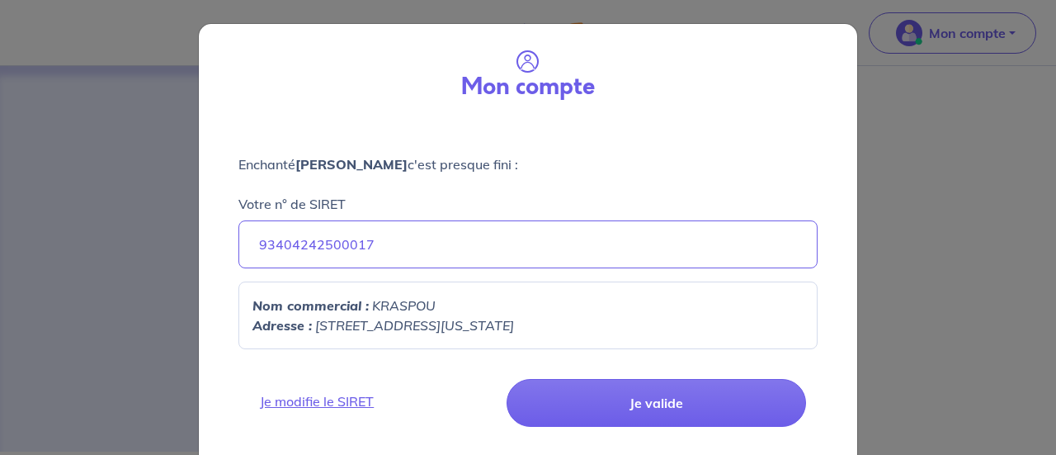
click at [946, 168] on div "Mon compte Enchanté Olivier Temam c'est presque fini : Votre n° de SIRET 934042…" at bounding box center [528, 227] width 1056 height 455
